Goal: Check status: Check status

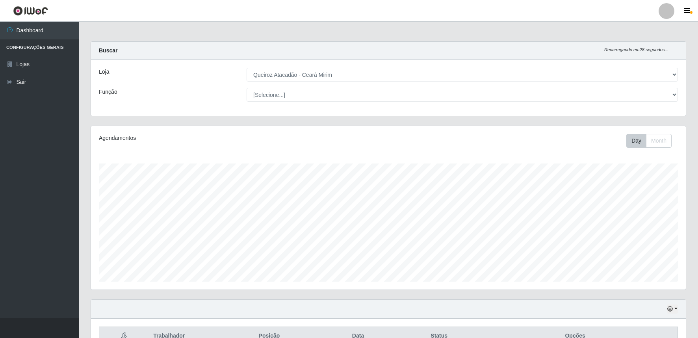
select select "465"
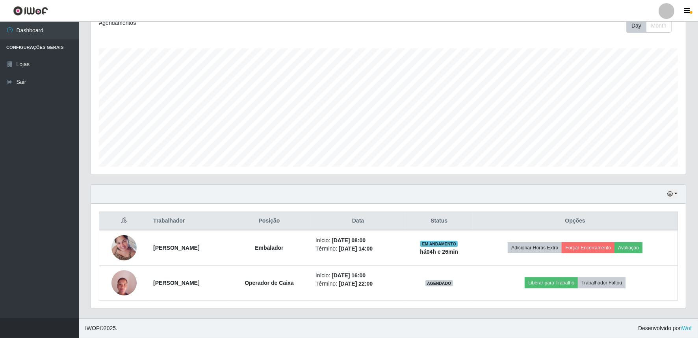
scroll to position [163, 595]
click at [677, 194] on button "button" at bounding box center [672, 193] width 11 height 9
click at [638, 225] on button "1 dia" at bounding box center [646, 224] width 62 height 17
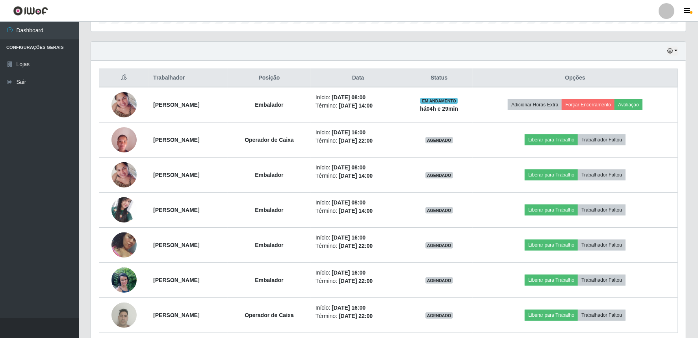
scroll to position [290, 0]
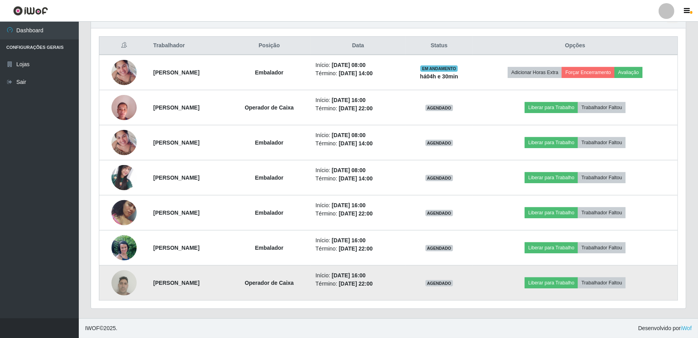
click at [113, 289] on img at bounding box center [123, 282] width 25 height 33
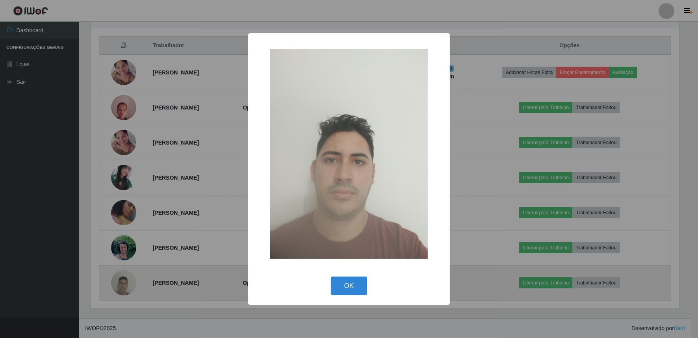
scroll to position [163, 590]
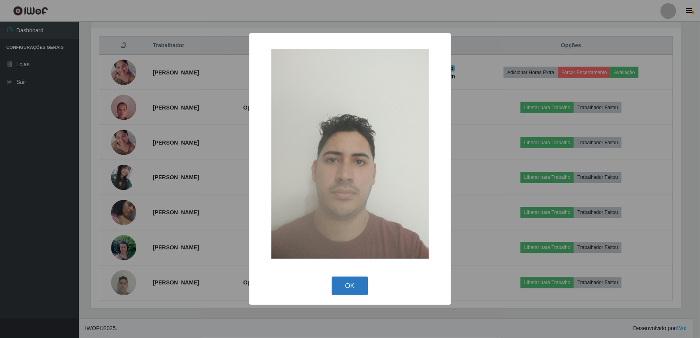
click at [344, 279] on button "OK" at bounding box center [350, 285] width 37 height 19
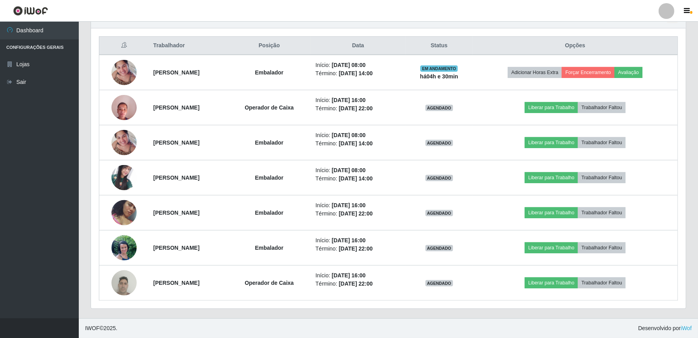
scroll to position [163, 595]
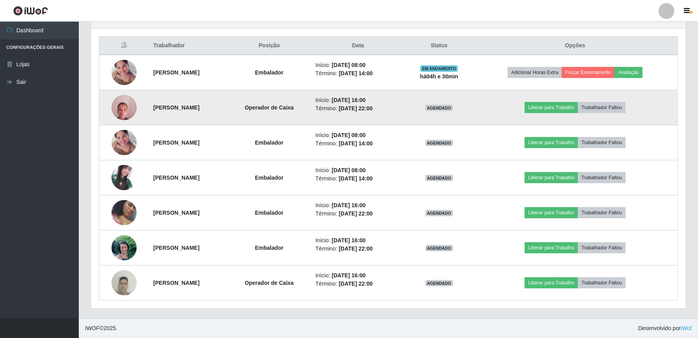
click at [116, 108] on img at bounding box center [123, 107] width 25 height 33
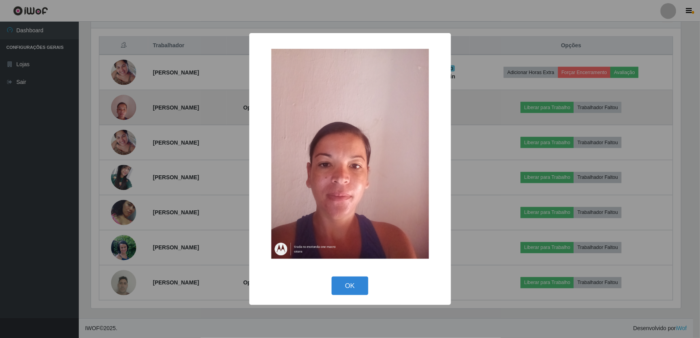
click at [116, 108] on div "× OK Cancel" at bounding box center [350, 169] width 700 height 338
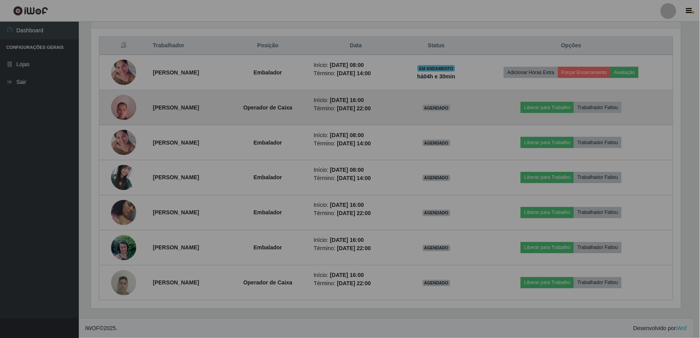
scroll to position [163, 595]
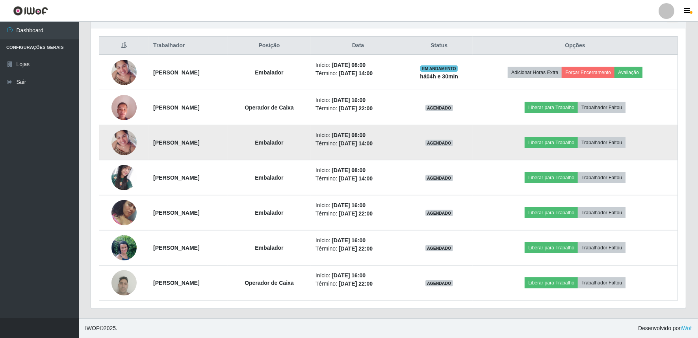
click at [125, 152] on img at bounding box center [123, 142] width 25 height 33
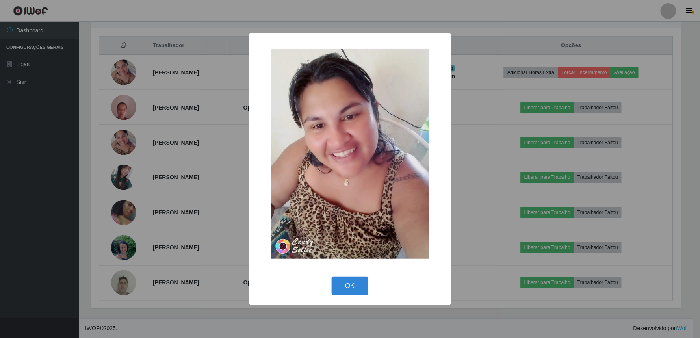
click at [121, 138] on div "× OK Cancel" at bounding box center [350, 169] width 700 height 338
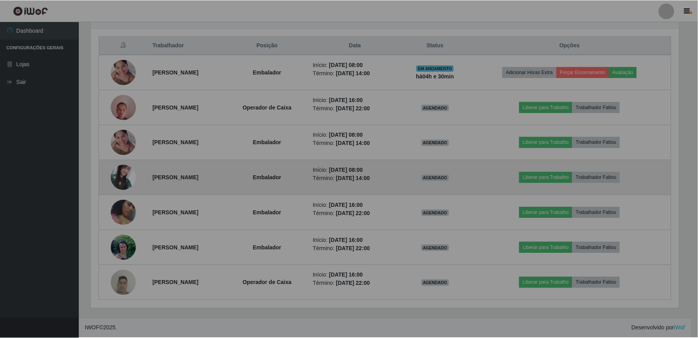
scroll to position [163, 595]
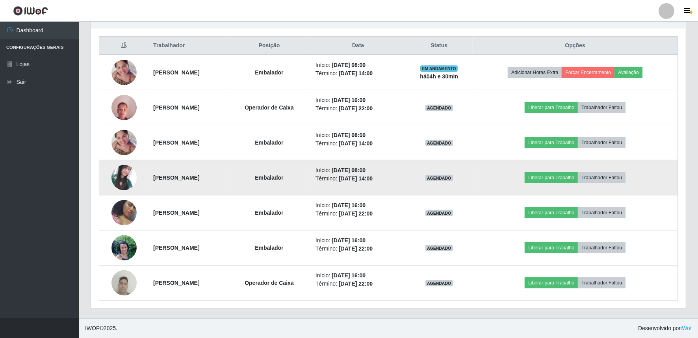
click at [122, 174] on img at bounding box center [123, 177] width 25 height 25
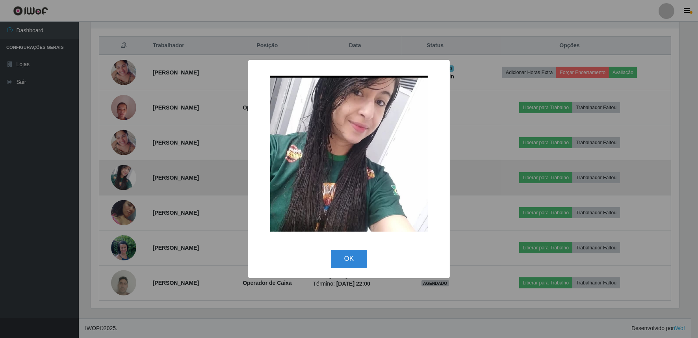
scroll to position [163, 590]
click at [122, 174] on div "× OK Cancel" at bounding box center [350, 169] width 700 height 338
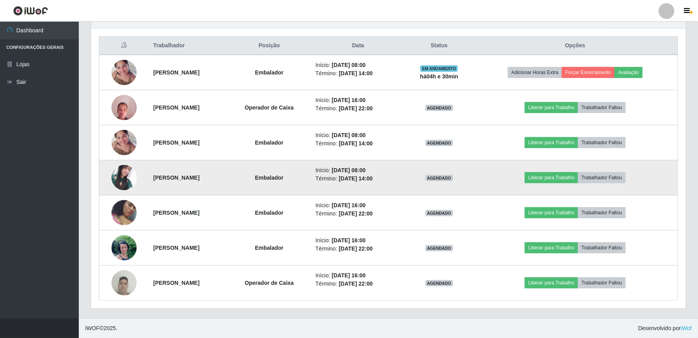
scroll to position [163, 595]
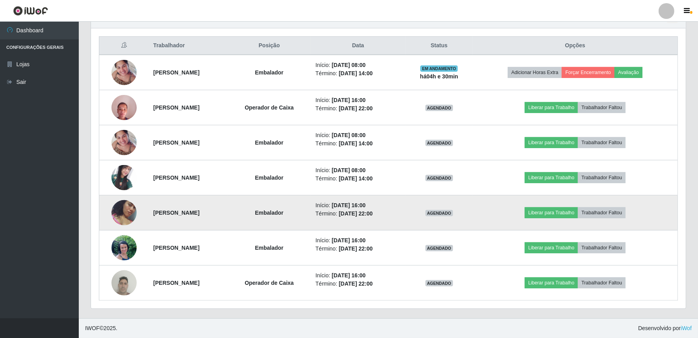
click at [120, 216] on img at bounding box center [123, 212] width 25 height 45
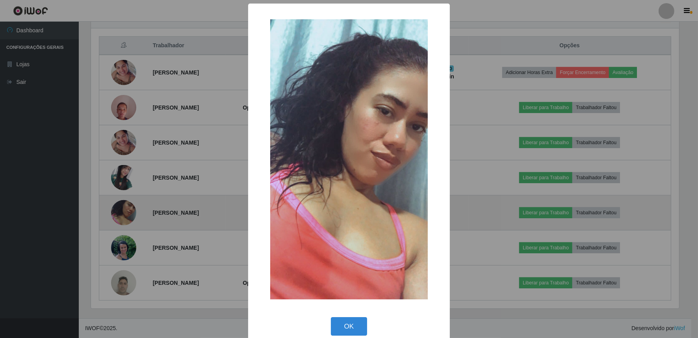
scroll to position [163, 590]
click at [120, 216] on div "× OK Cancel" at bounding box center [350, 169] width 700 height 338
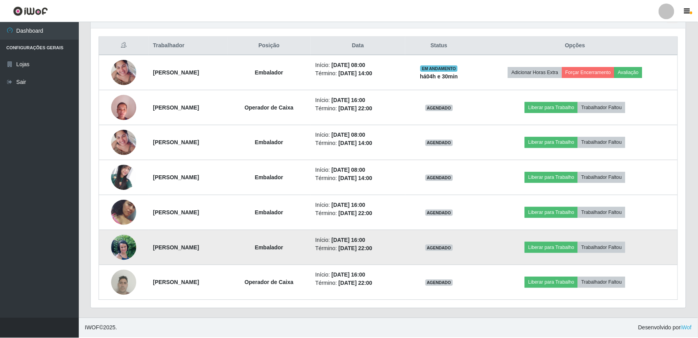
scroll to position [163, 595]
click at [121, 255] on img at bounding box center [123, 247] width 25 height 33
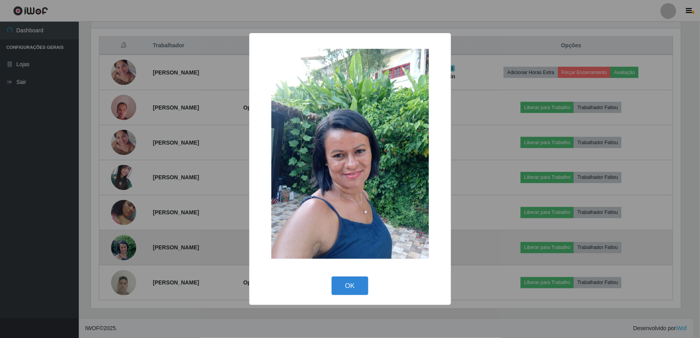
click at [121, 255] on div "× OK Cancel" at bounding box center [350, 169] width 700 height 338
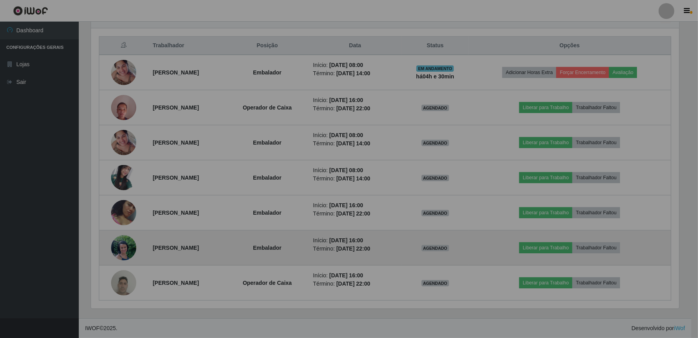
scroll to position [163, 595]
